Goal: Use online tool/utility

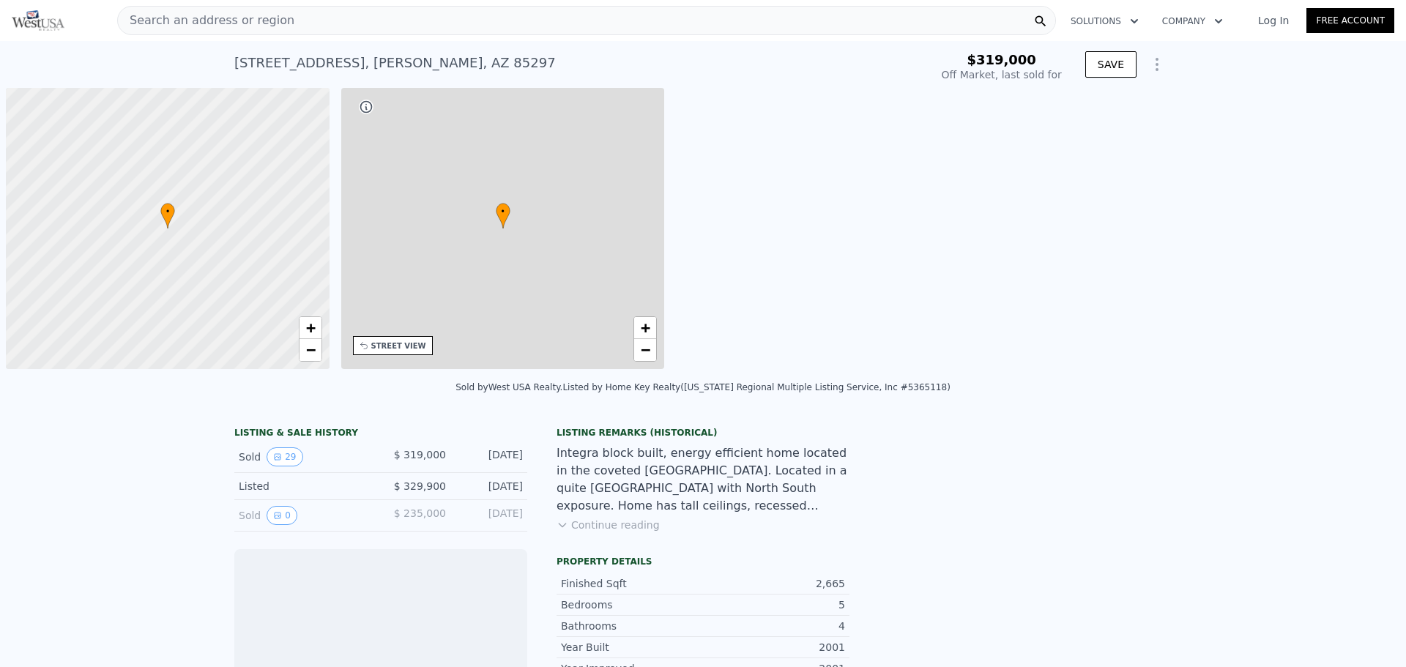
scroll to position [0, 6]
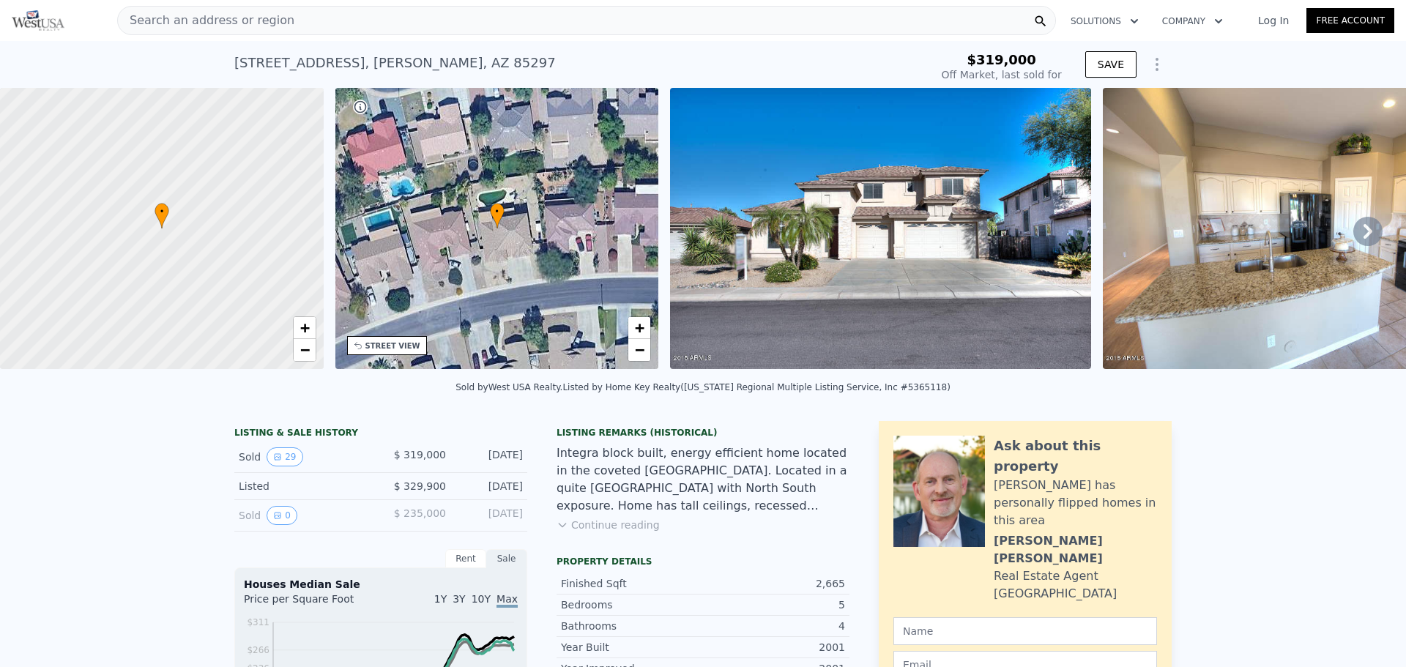
click at [910, 247] on img at bounding box center [880, 228] width 421 height 281
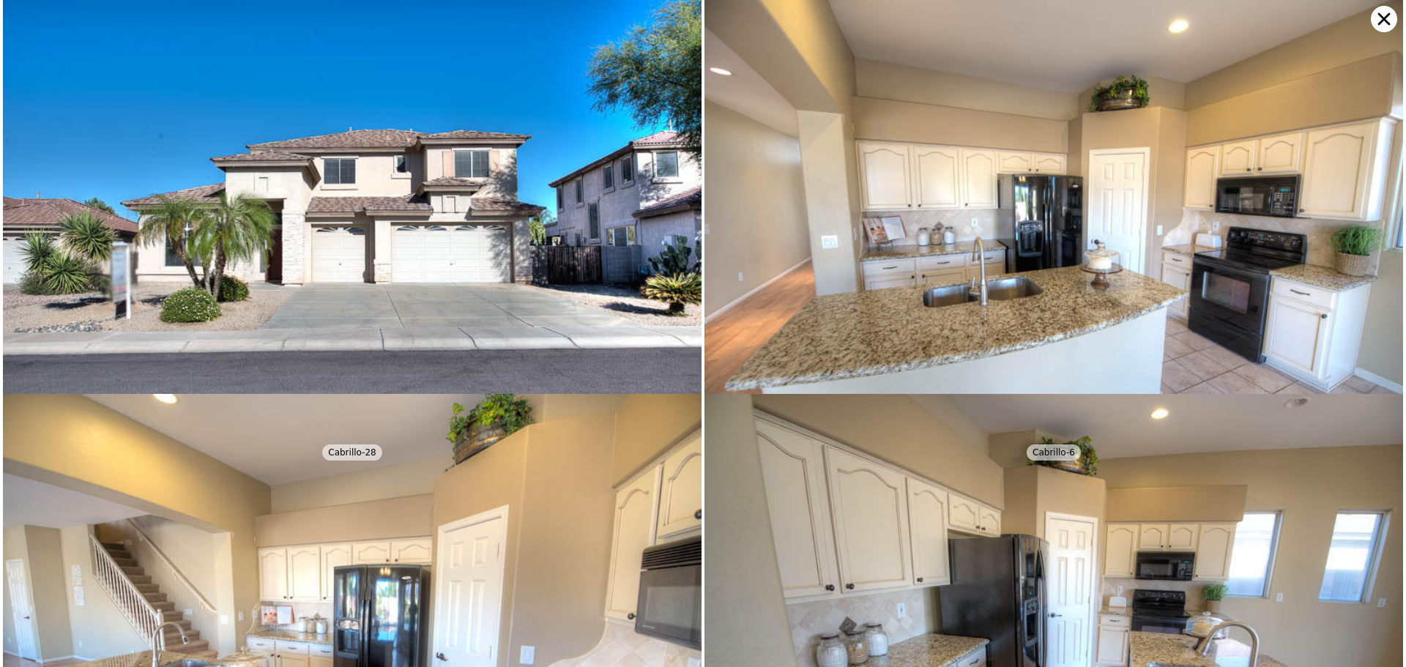
click at [610, 259] on img at bounding box center [352, 233] width 699 height 466
click at [789, 248] on img at bounding box center [1054, 233] width 699 height 466
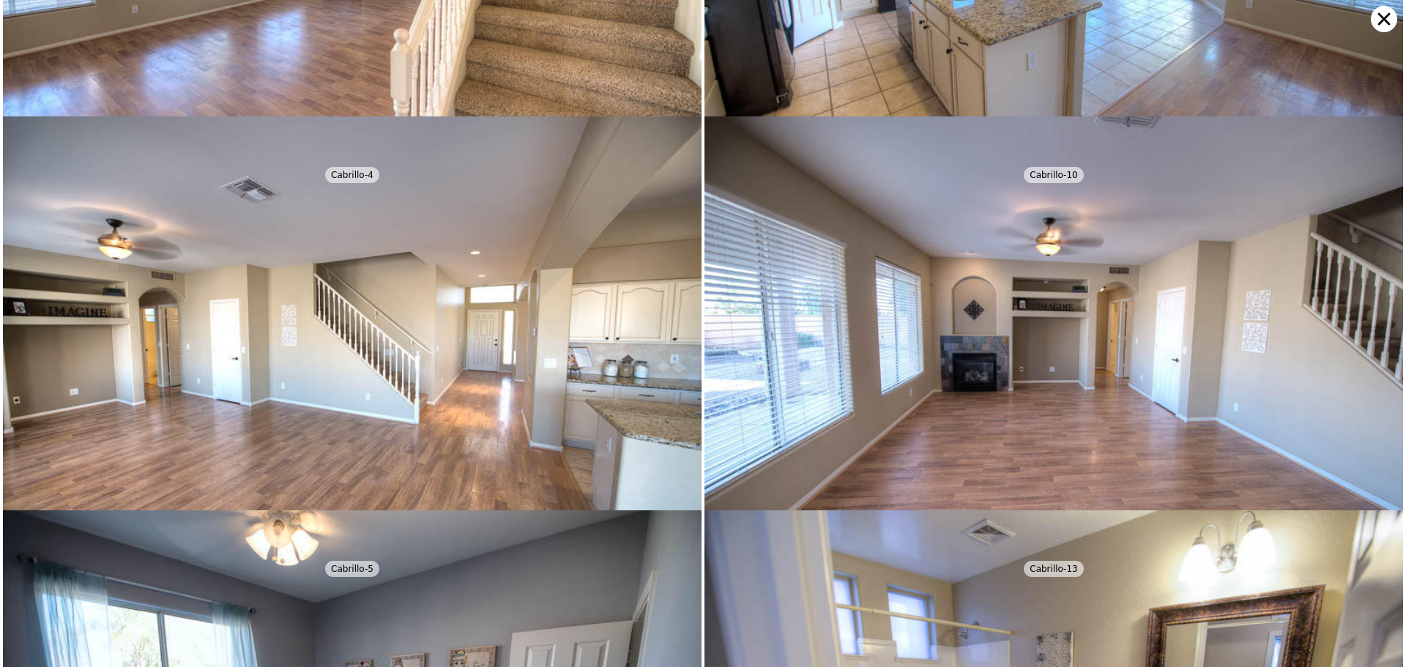
scroll to position [1970, 0]
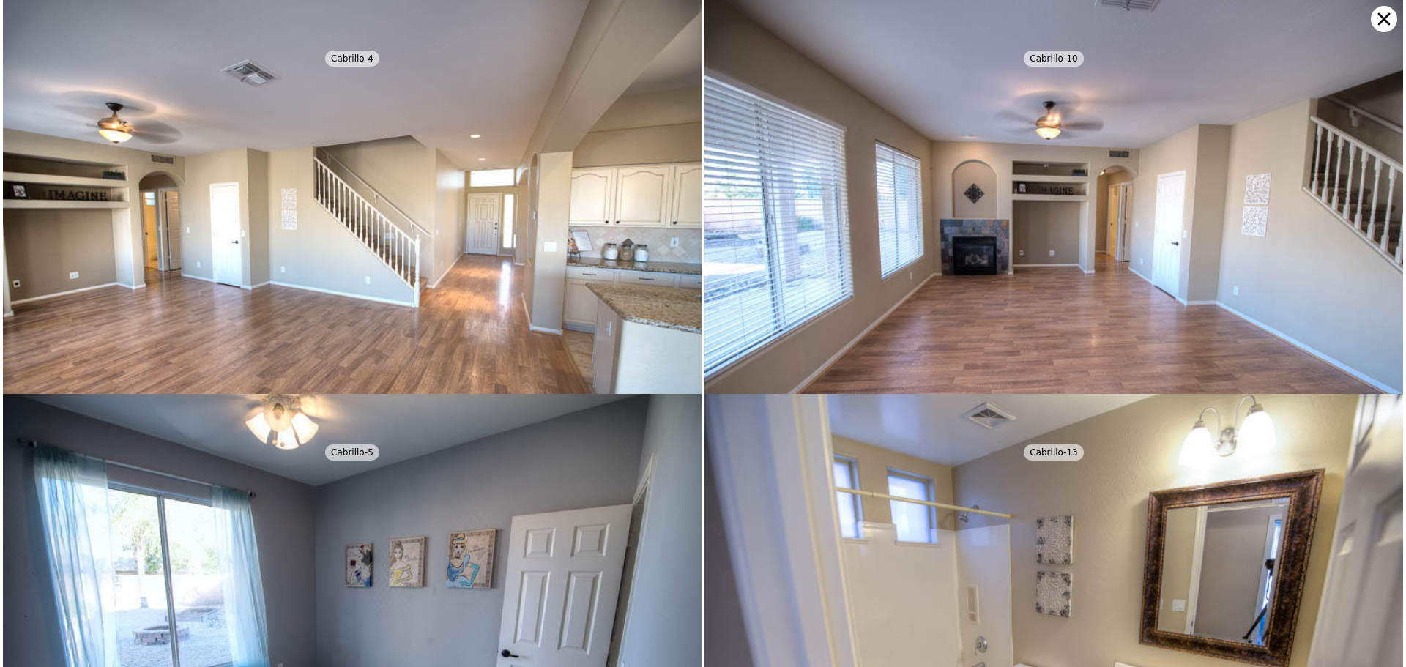
type input "$ 770,000"
type input "$ 385,847"
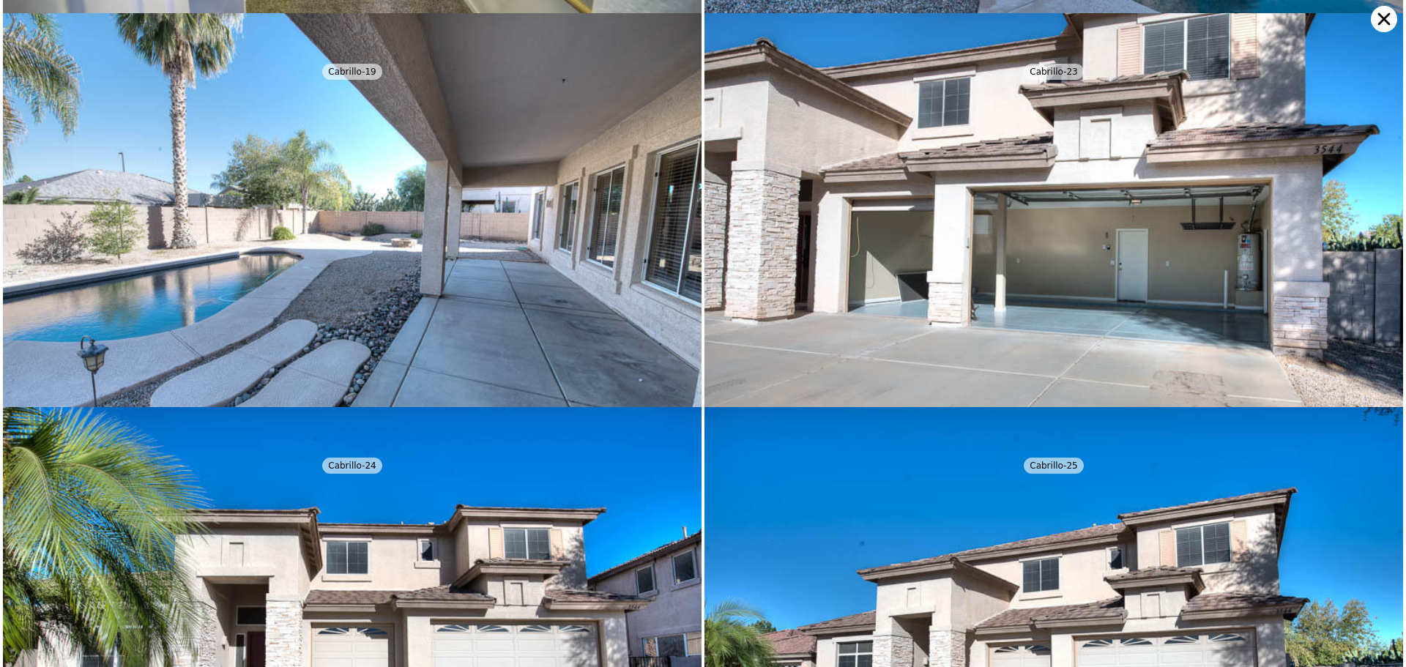
scroll to position [4728, 0]
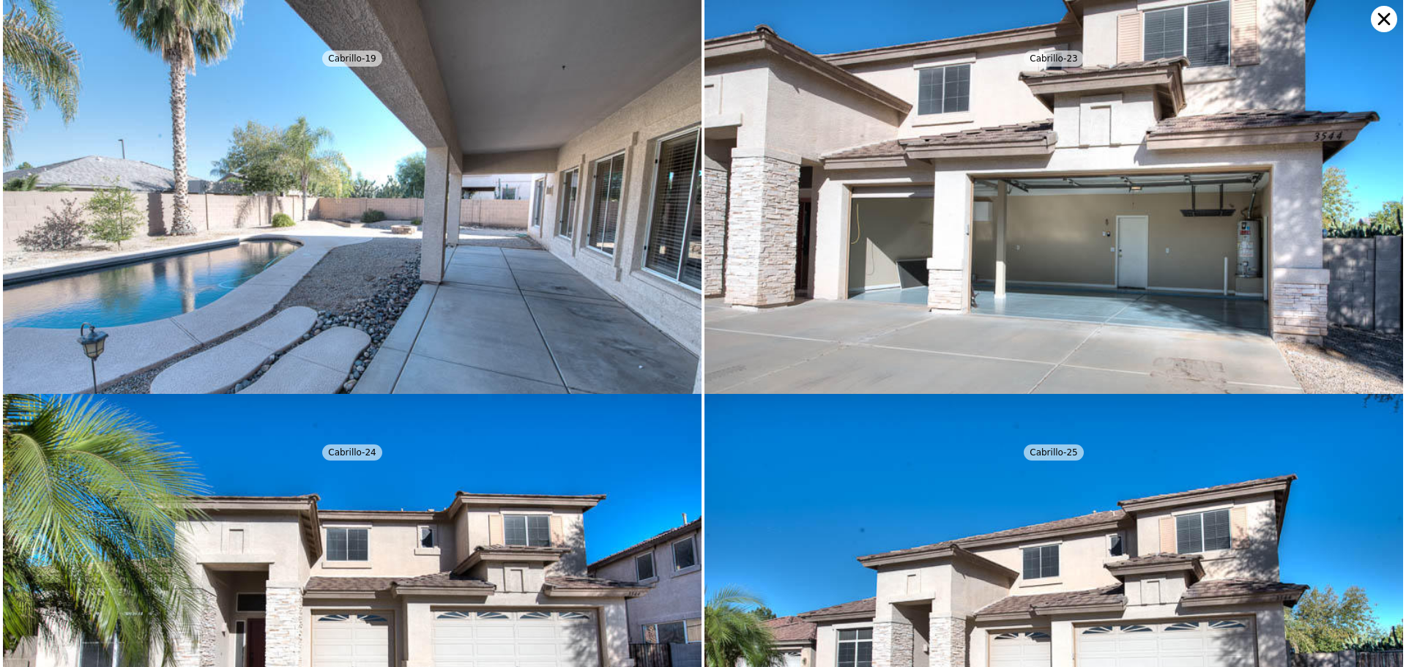
click at [495, 289] on img at bounding box center [352, 233] width 699 height 466
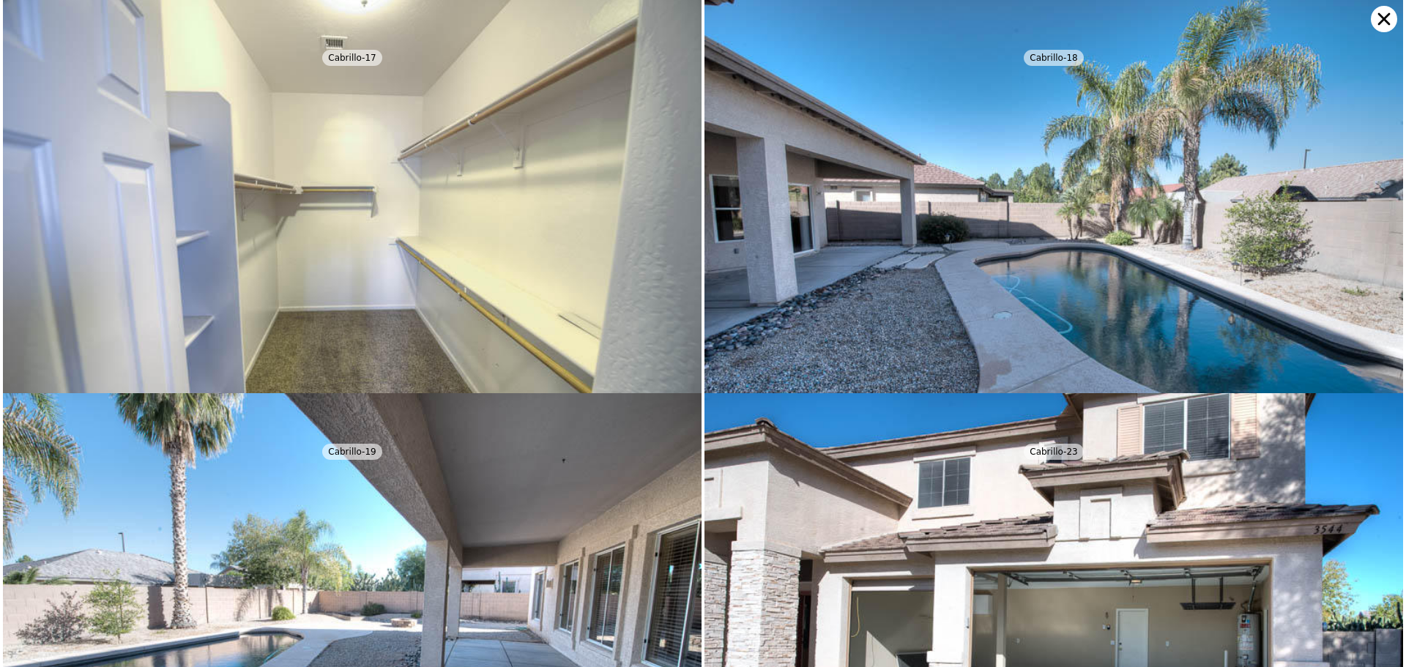
scroll to position [4334, 0]
click at [1380, 21] on icon at bounding box center [1384, 19] width 26 height 26
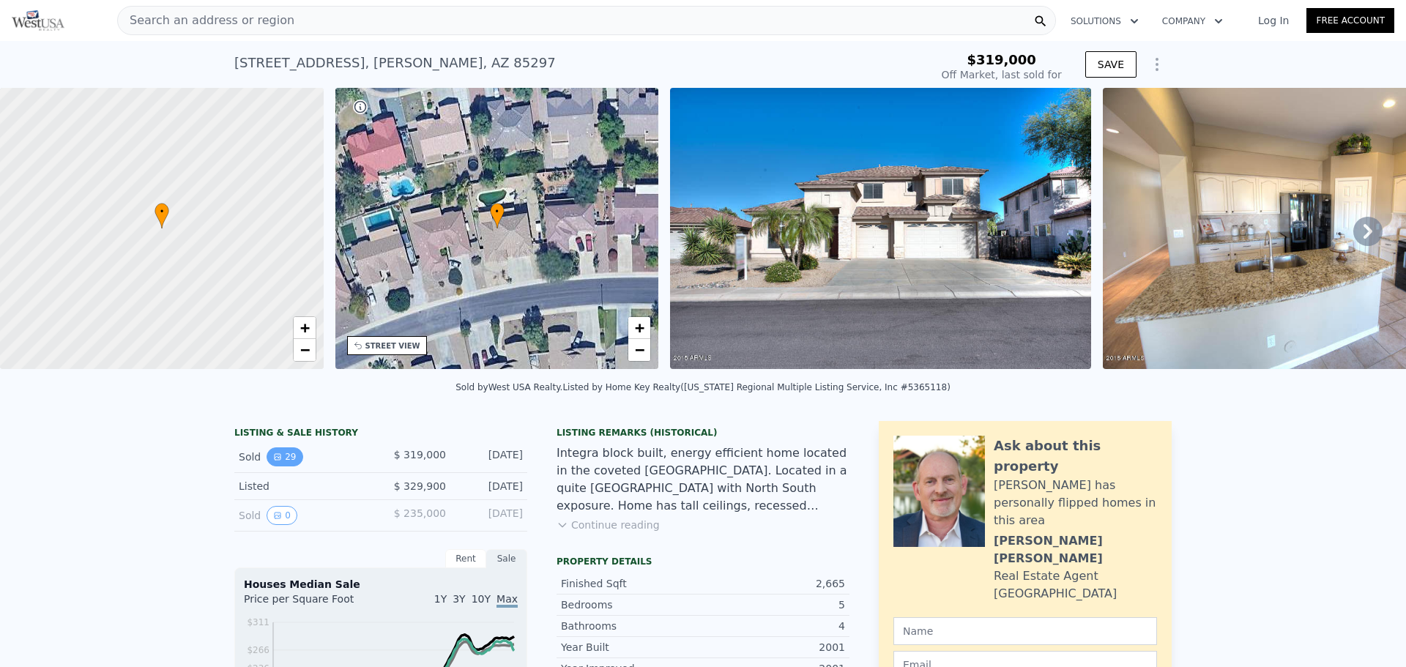
click at [278, 466] on button "29" at bounding box center [285, 456] width 36 height 19
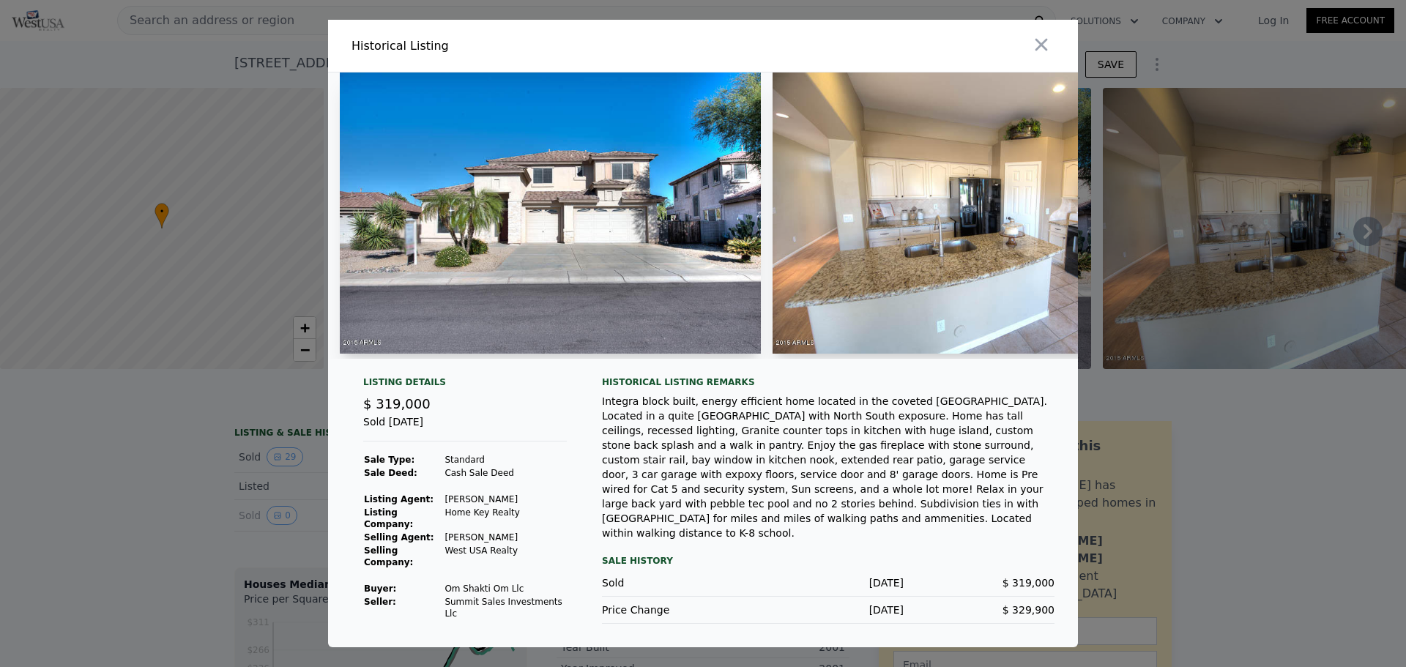
click at [724, 226] on img at bounding box center [550, 213] width 421 height 281
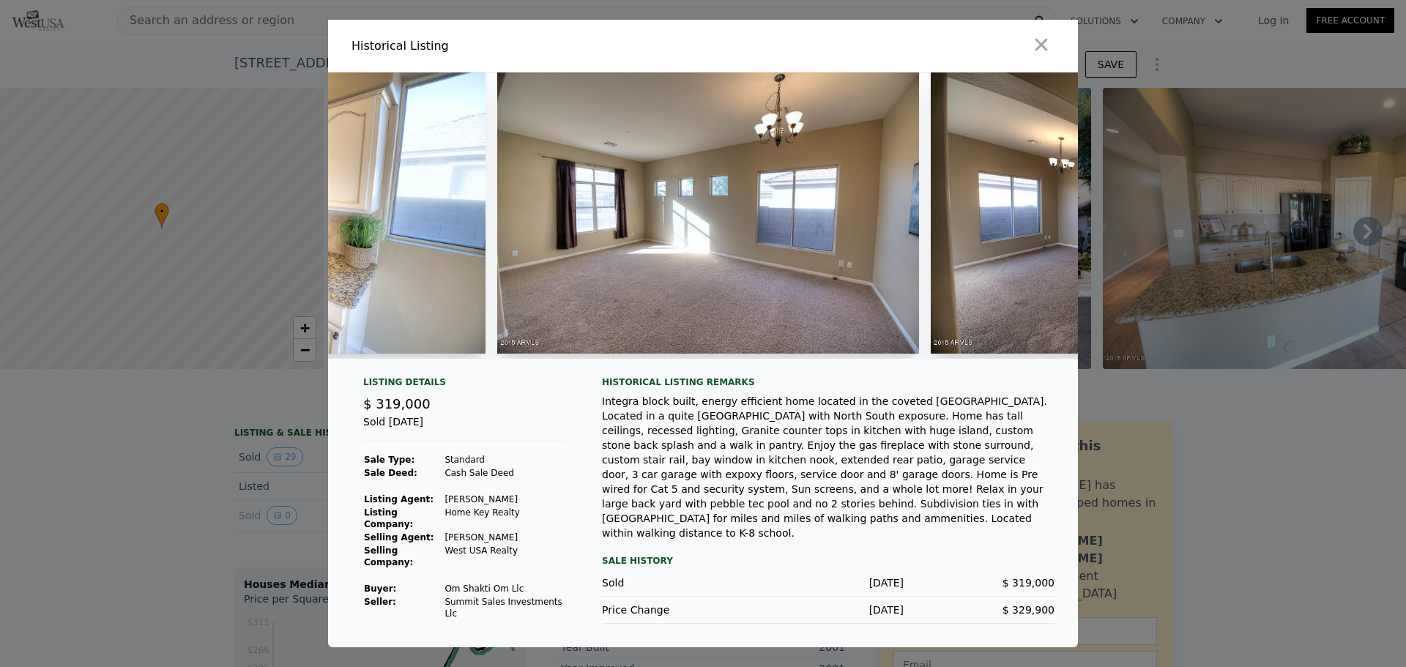
scroll to position [0, 2109]
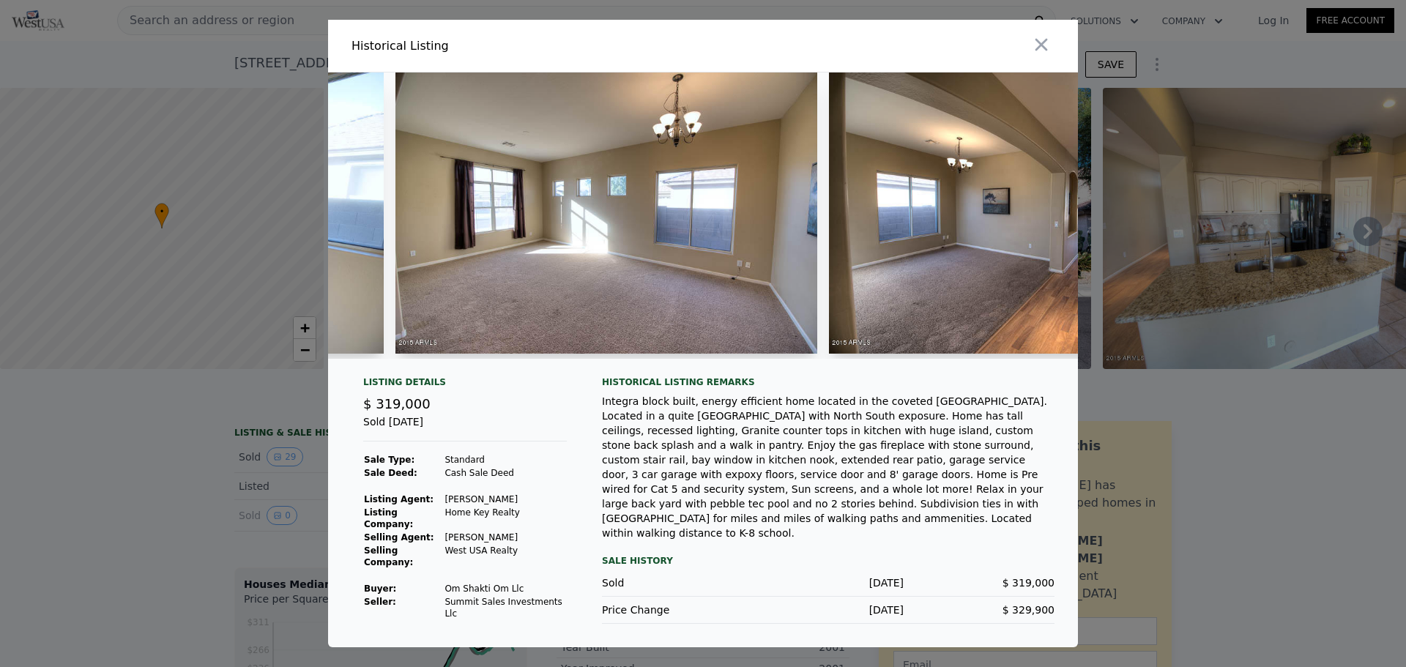
click at [666, 201] on img at bounding box center [605, 213] width 421 height 281
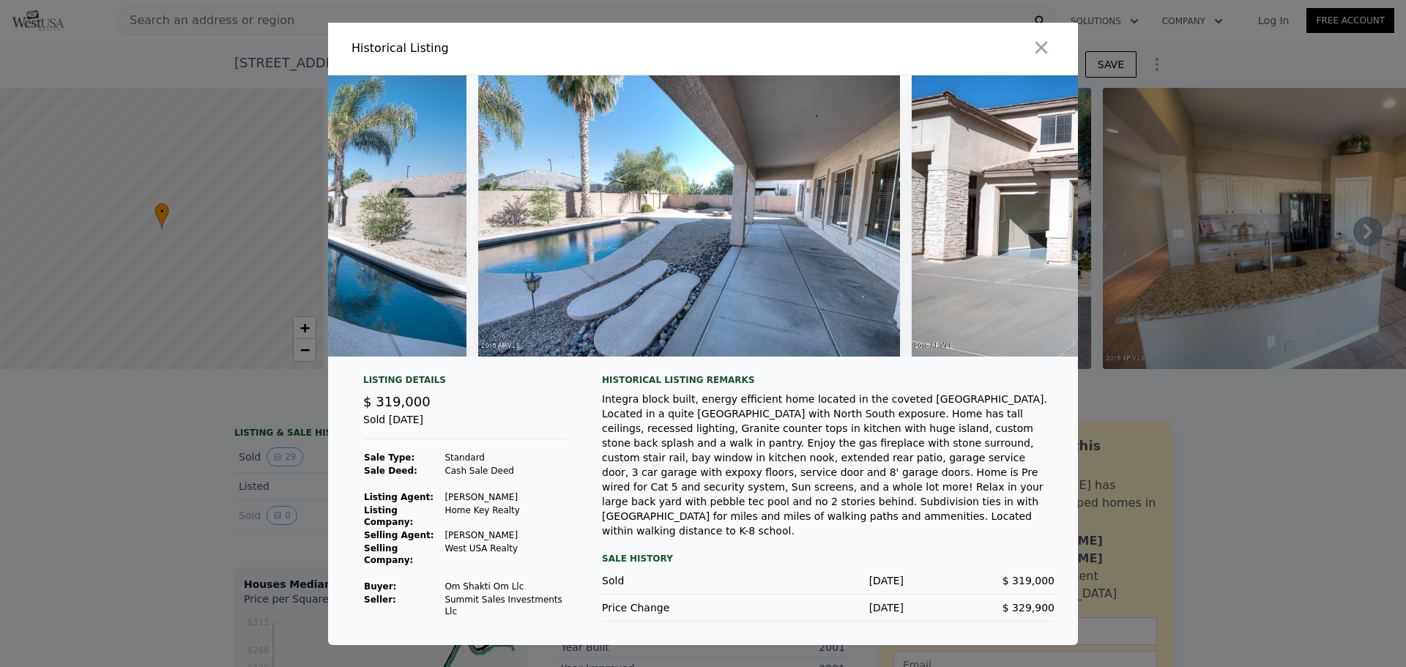
scroll to position [0, 10253]
click at [1041, 53] on icon "button" at bounding box center [1042, 47] width 12 height 12
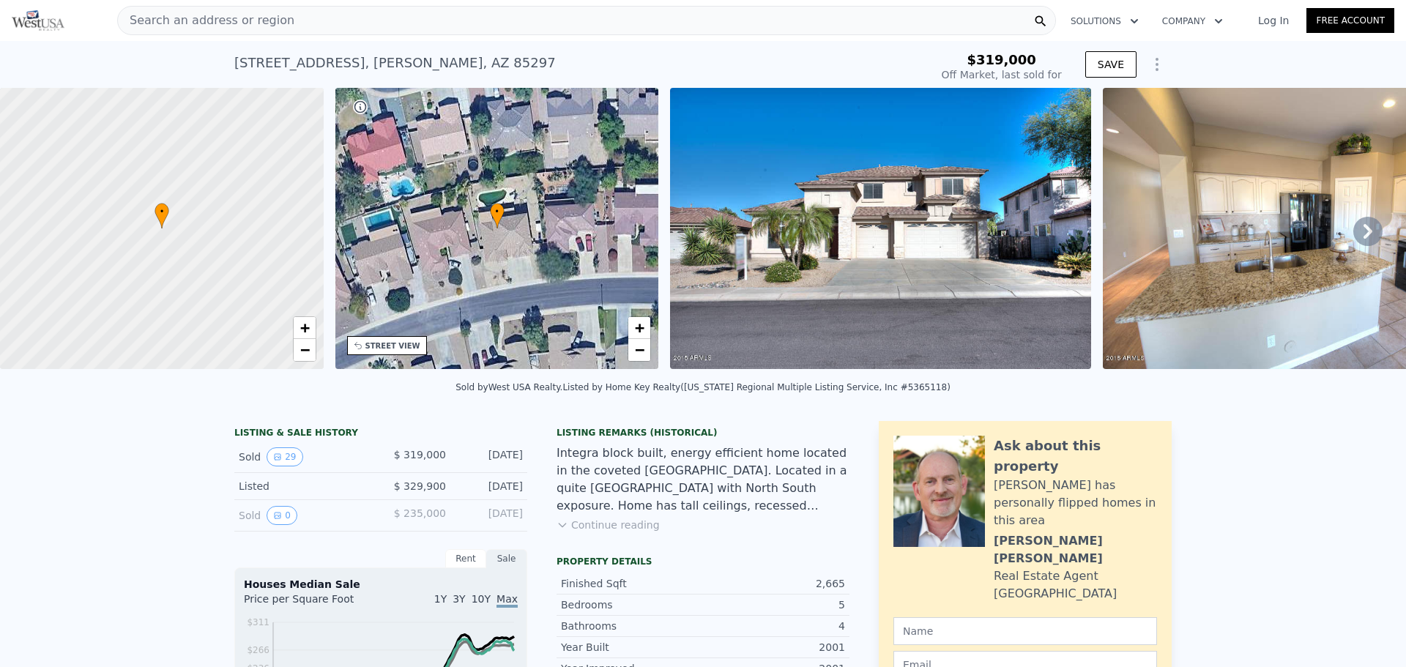
click at [1365, 230] on icon at bounding box center [1367, 231] width 29 height 29
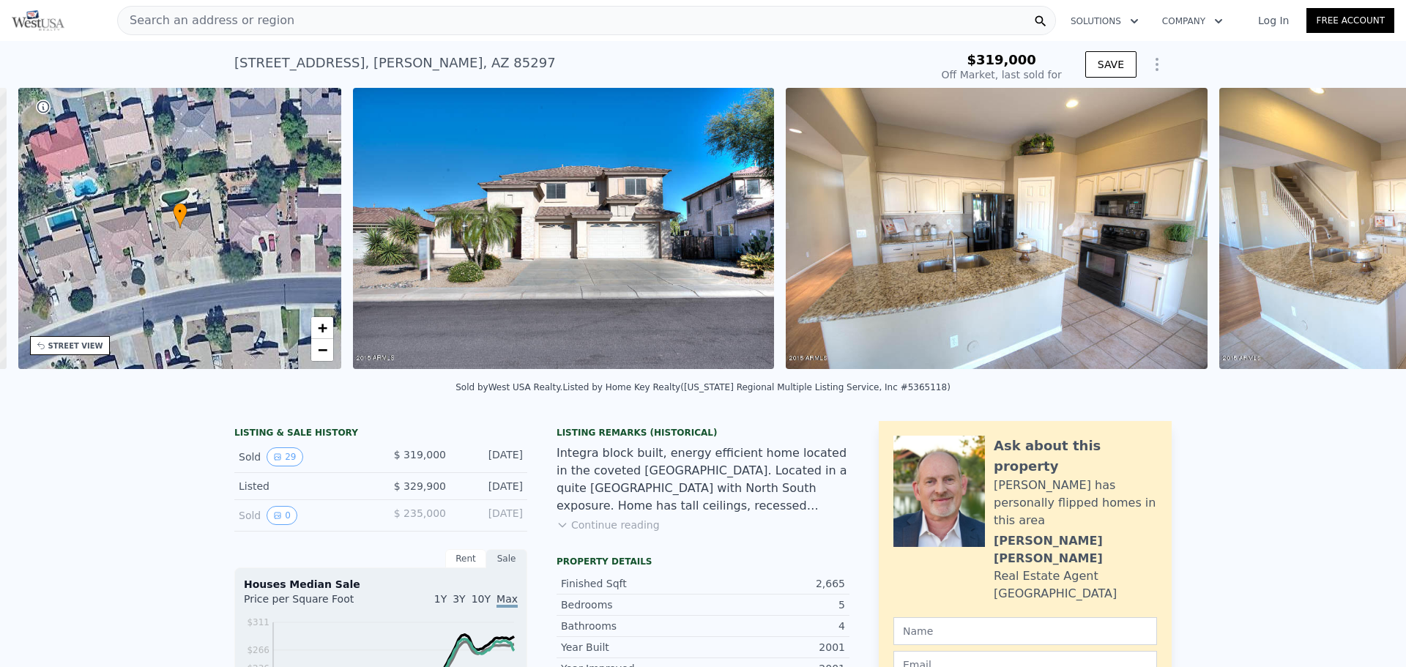
click at [1365, 230] on img at bounding box center [1429, 228] width 421 height 281
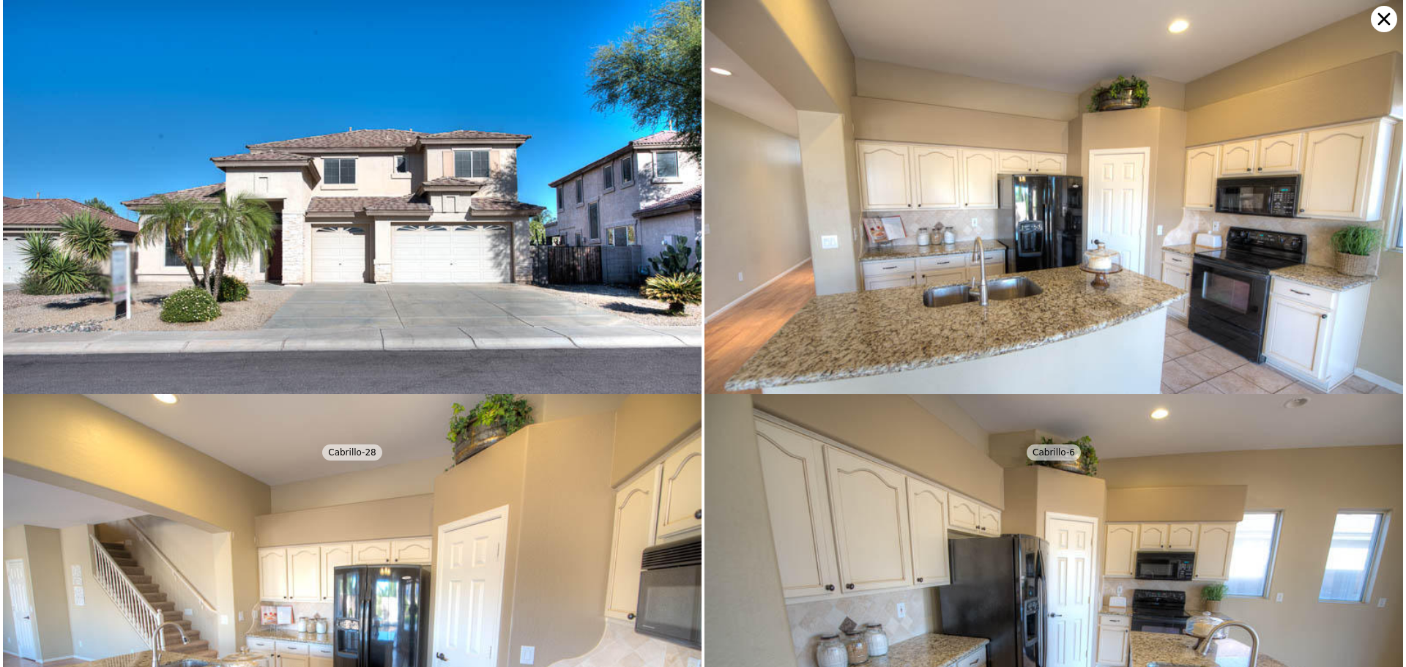
scroll to position [0, 341]
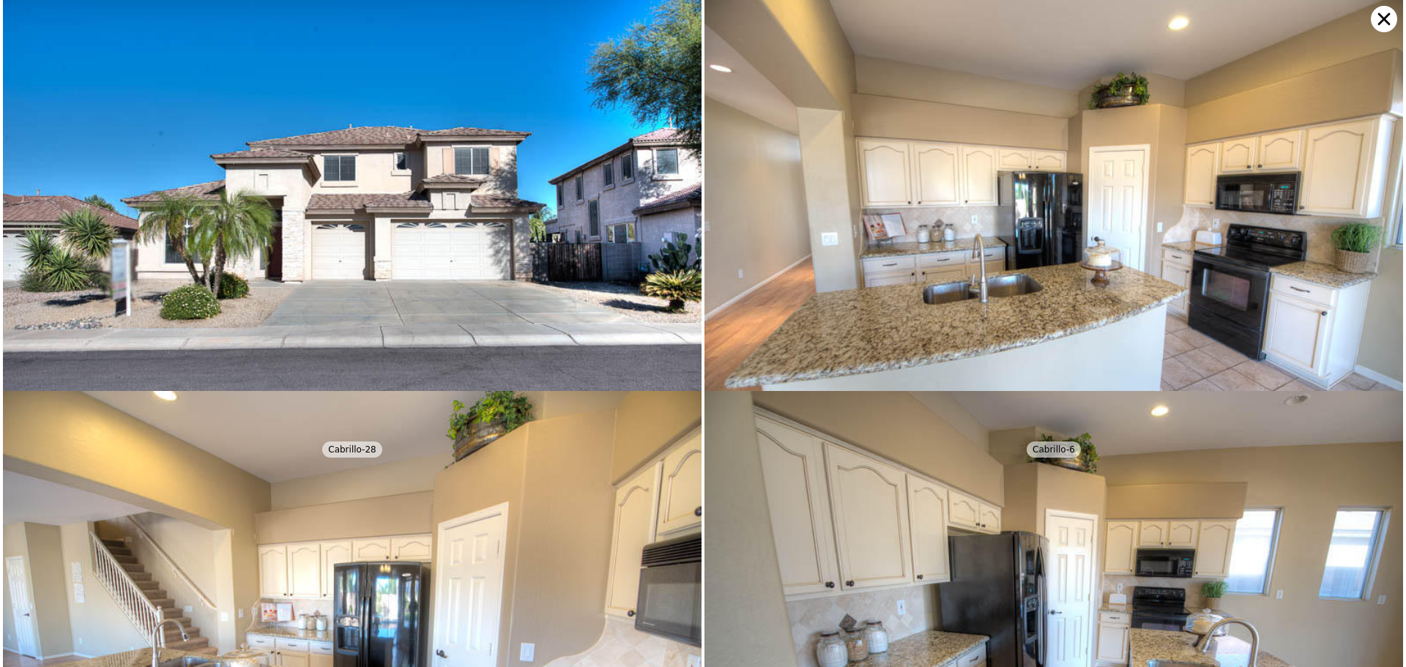
click at [1365, 230] on img at bounding box center [1054, 230] width 699 height 466
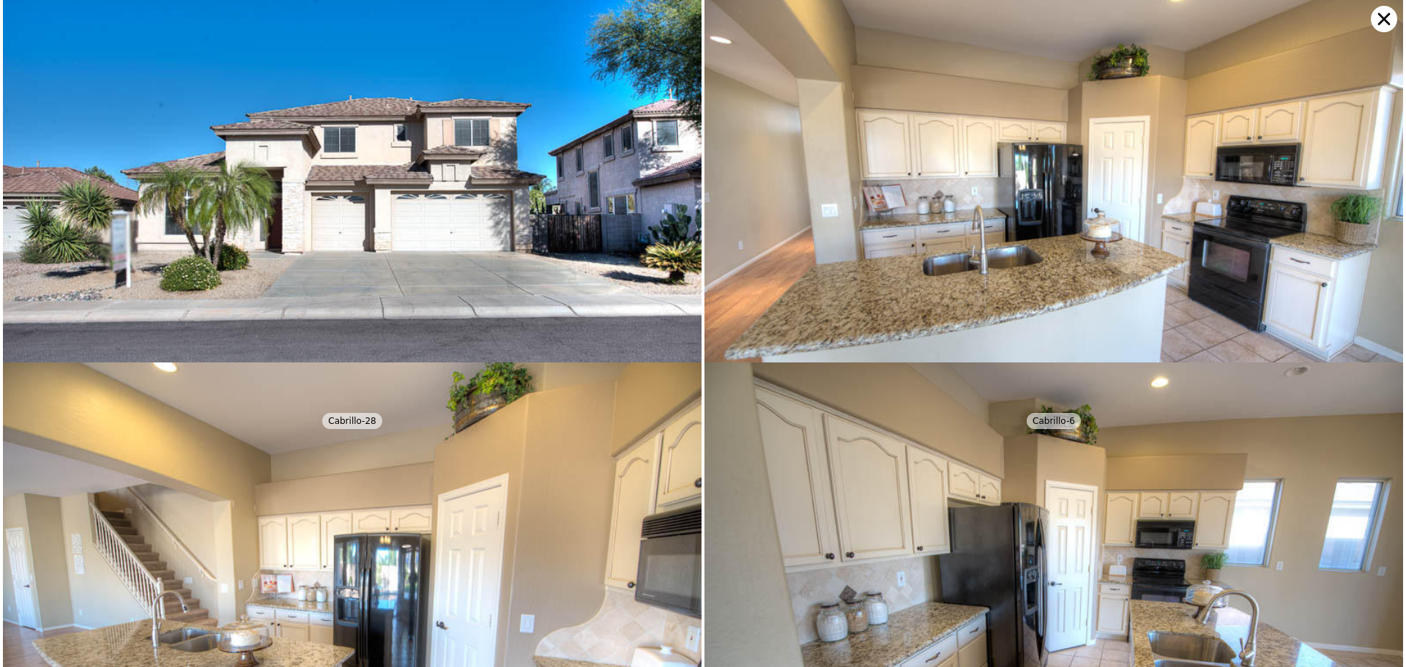
scroll to position [0, 0]
